Goal: Task Accomplishment & Management: Use online tool/utility

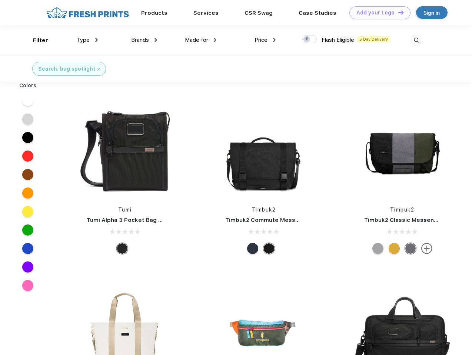
click at [377, 13] on link "Add your Logo Design Tool" at bounding box center [379, 12] width 61 height 13
click at [0, 0] on div "Design Tool" at bounding box center [0, 0] width 0 height 0
click at [397, 12] on link "Add your Logo Design Tool" at bounding box center [379, 12] width 61 height 13
click at [36, 40] on div "Filter" at bounding box center [40, 40] width 15 height 9
click at [87, 40] on span "Type" at bounding box center [83, 40] width 13 height 7
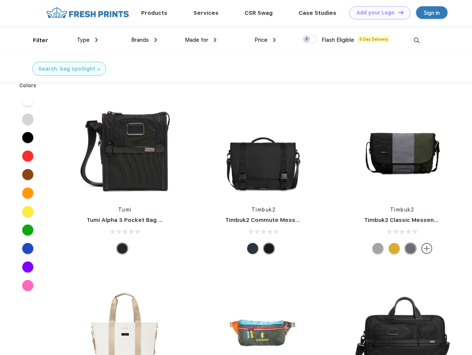
click at [144, 40] on span "Brands" at bounding box center [140, 40] width 18 height 7
click at [201, 40] on span "Made for" at bounding box center [196, 40] width 23 height 7
click at [265, 40] on span "Price" at bounding box center [260, 40] width 13 height 7
click at [309, 40] on div at bounding box center [309, 39] width 14 height 8
click at [307, 40] on input "checkbox" at bounding box center [304, 37] width 5 height 5
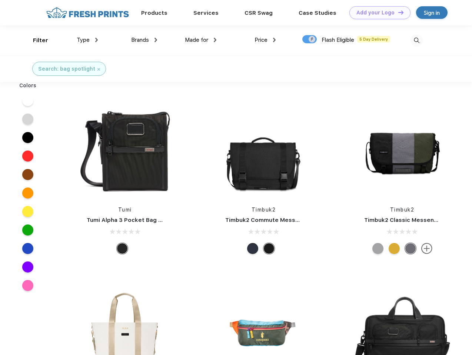
click at [416, 40] on img at bounding box center [416, 40] width 12 height 12
